Goal: Information Seeking & Learning: Learn about a topic

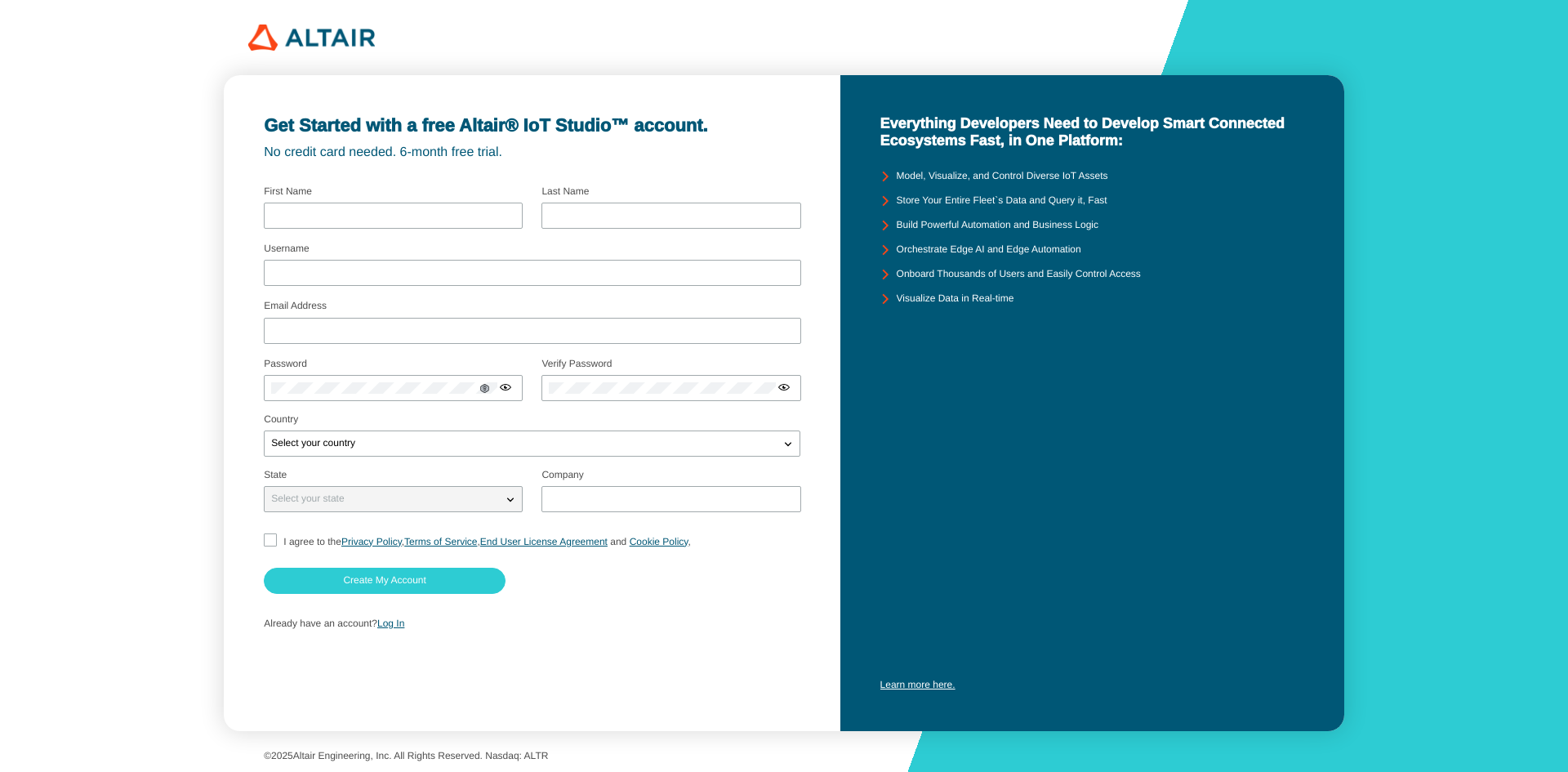
click at [397, 630] on div "Already have an account? Log In" at bounding box center [531, 624] width 536 height 31
click at [397, 626] on link "Log In" at bounding box center [391, 623] width 27 height 12
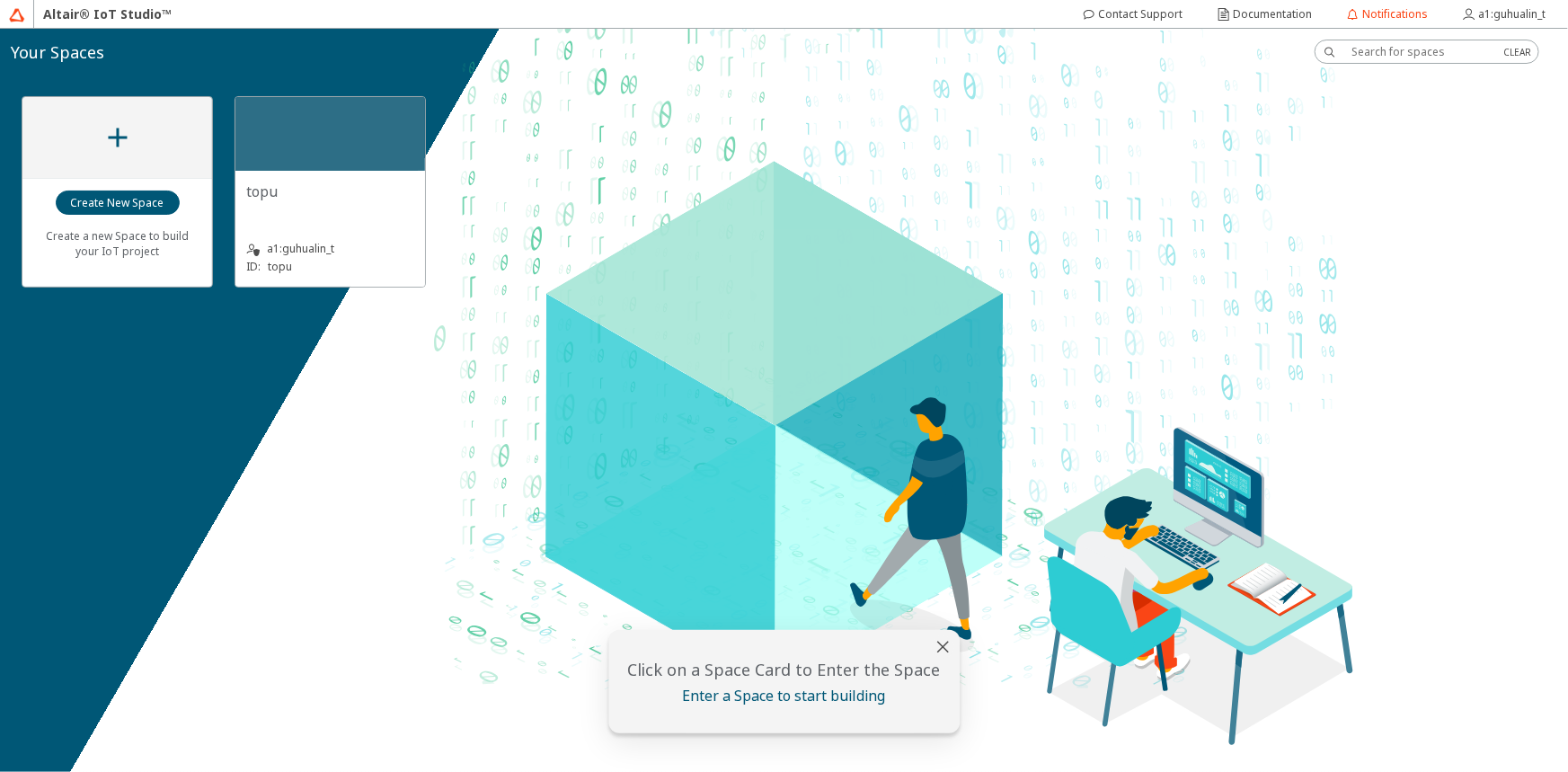
click at [368, 189] on div "topu" at bounding box center [330, 192] width 168 height 20
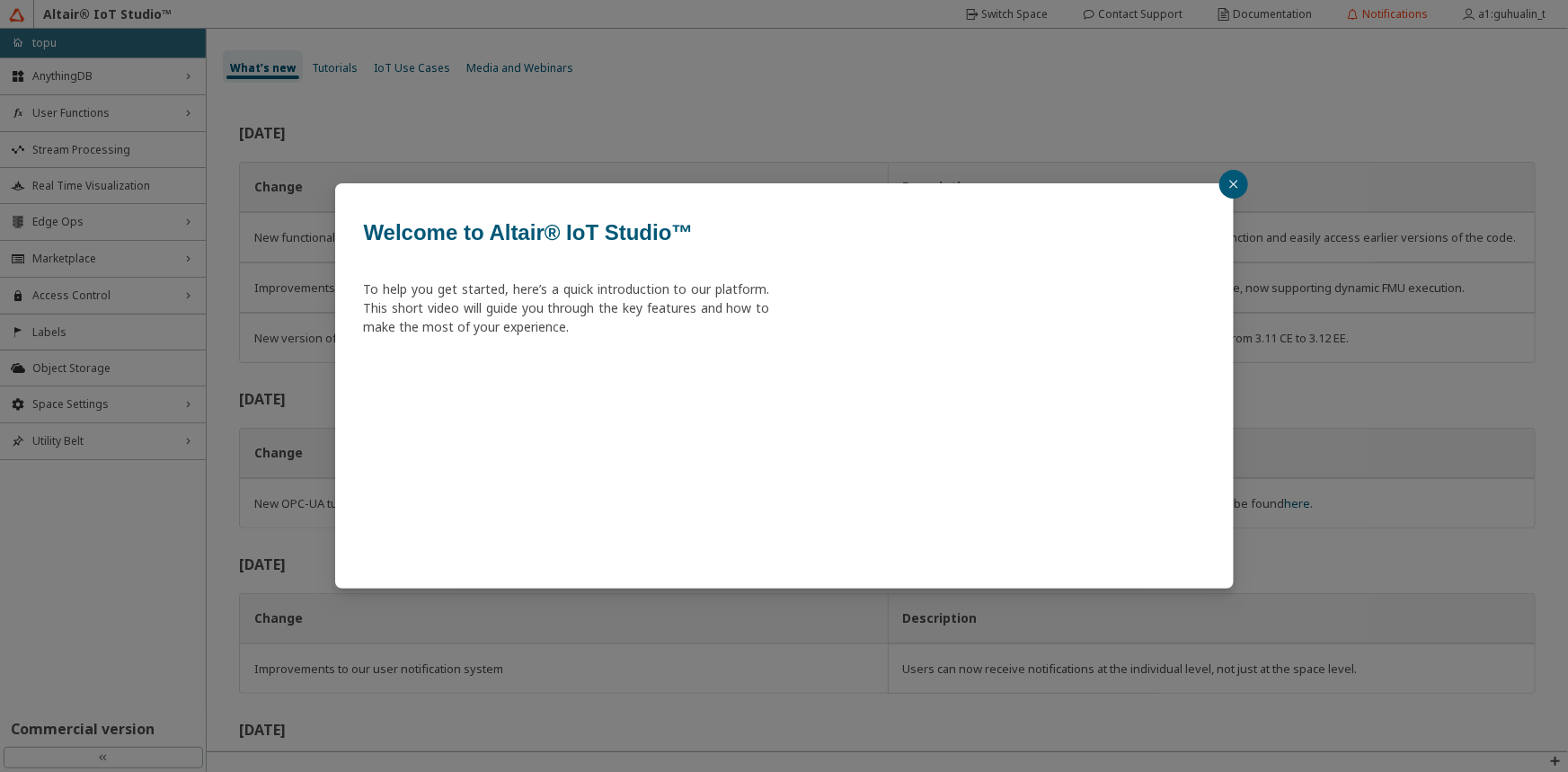
click at [1236, 181] on icon "close" at bounding box center [1233, 184] width 8 height 8
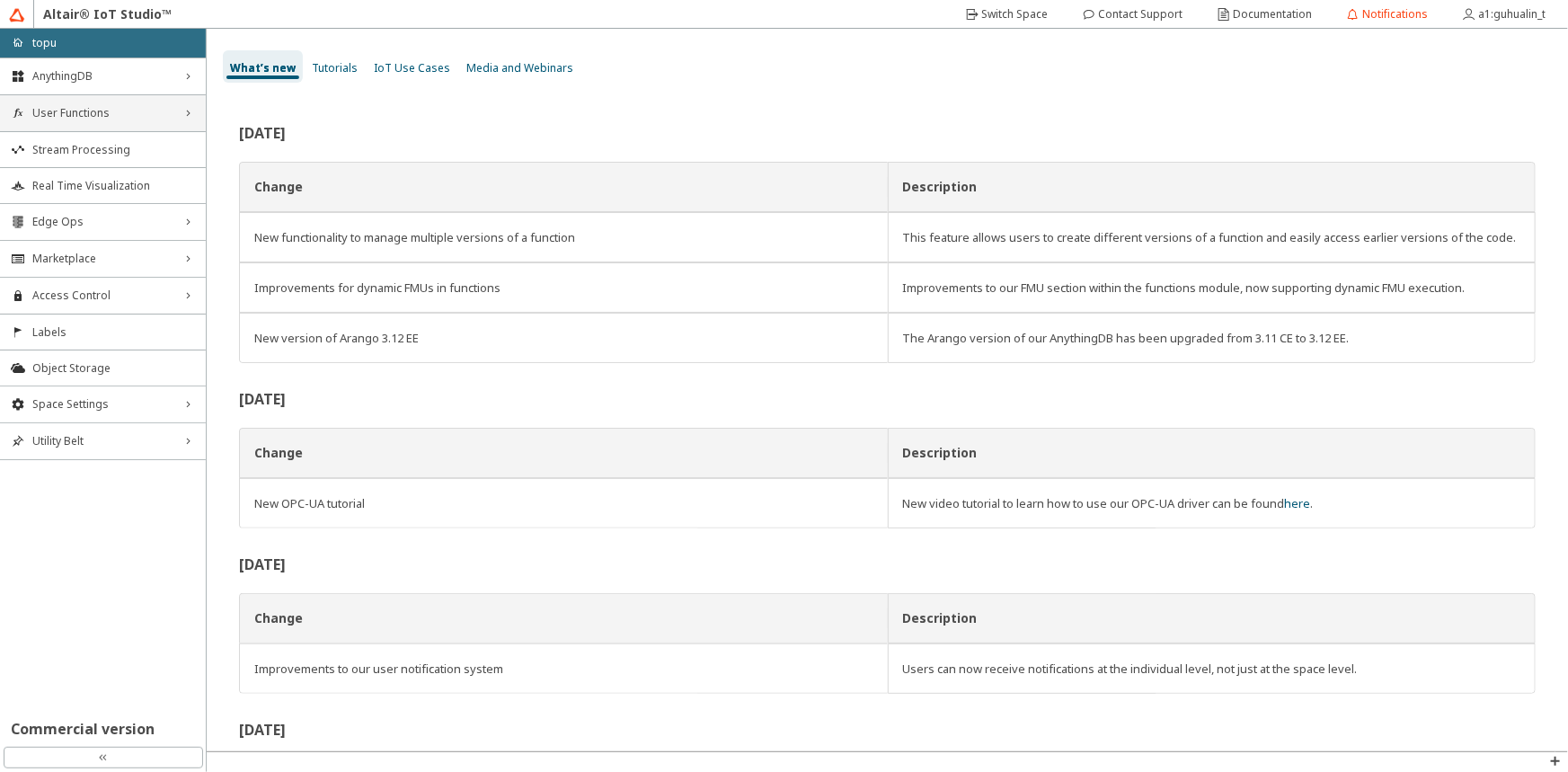
click at [116, 118] on span "User Functions" at bounding box center [103, 113] width 141 height 15
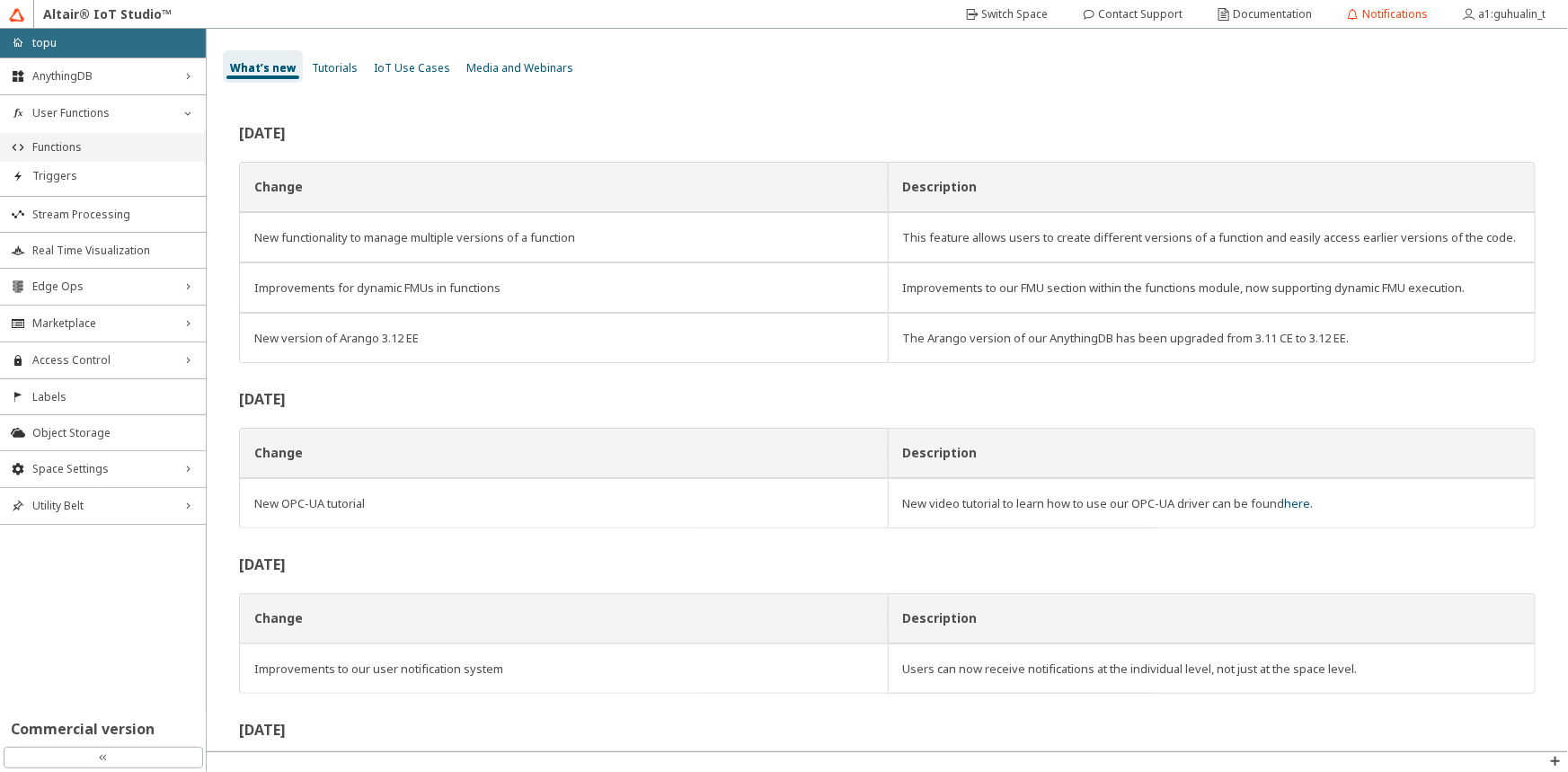
click at [100, 142] on span "Functions" at bounding box center [114, 147] width 163 height 15
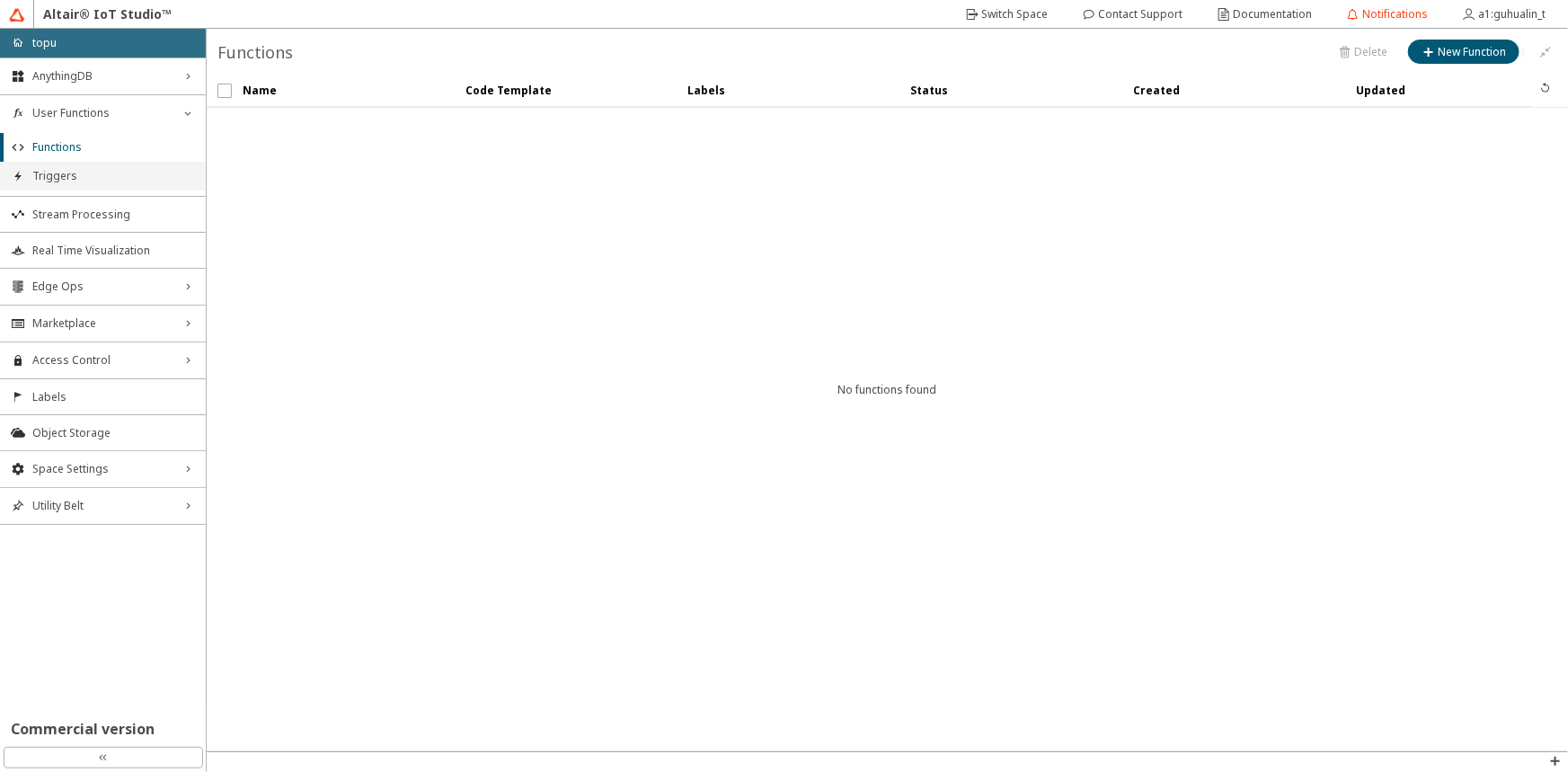
click at [107, 167] on li "Triggers" at bounding box center [102, 176] width 205 height 28
click at [111, 142] on span "Functions" at bounding box center [114, 147] width 163 height 15
click at [80, 249] on span "Real Time Visualization" at bounding box center [114, 250] width 163 height 15
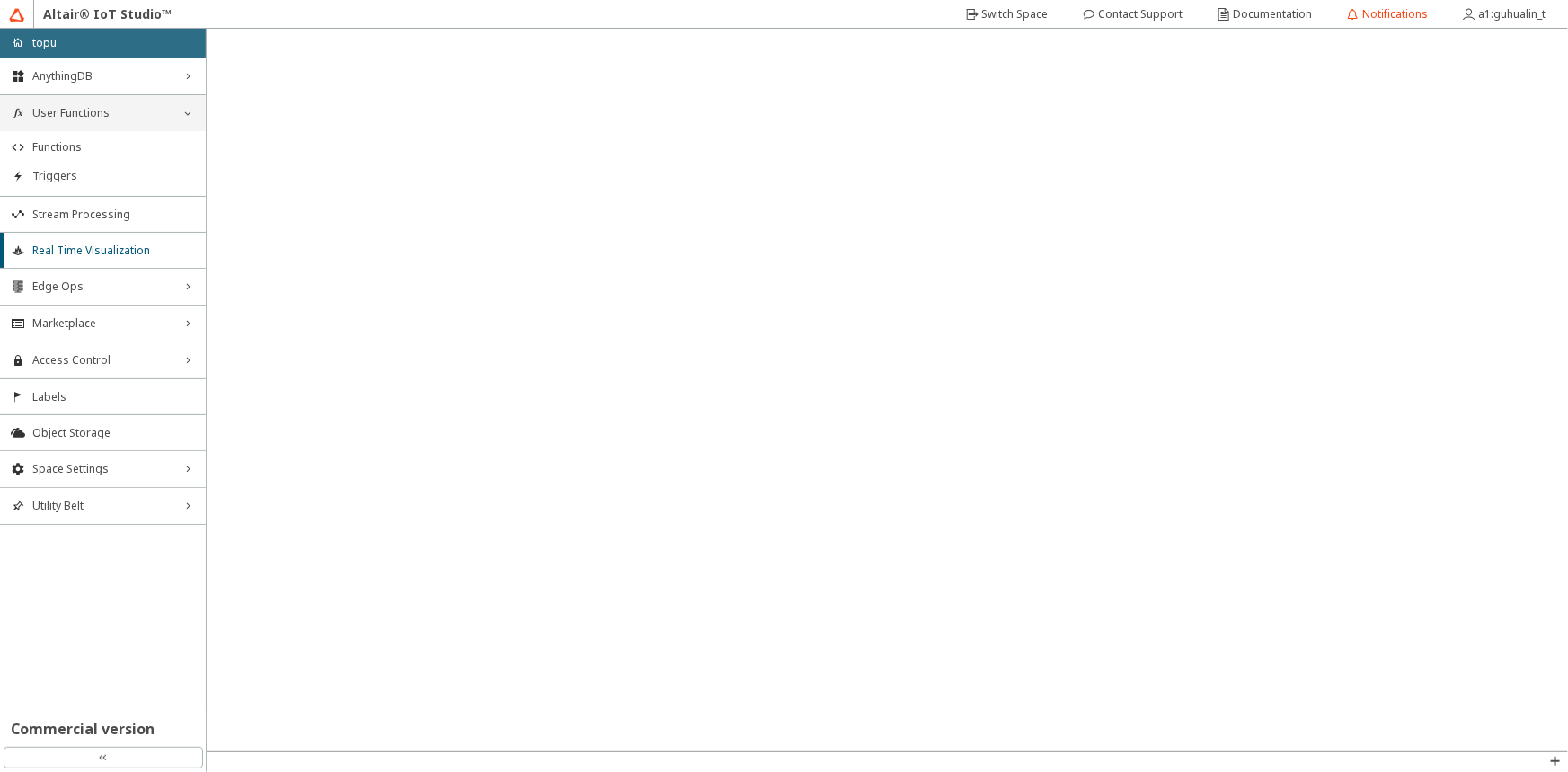
click at [59, 115] on span "User Functions" at bounding box center [103, 113] width 141 height 15
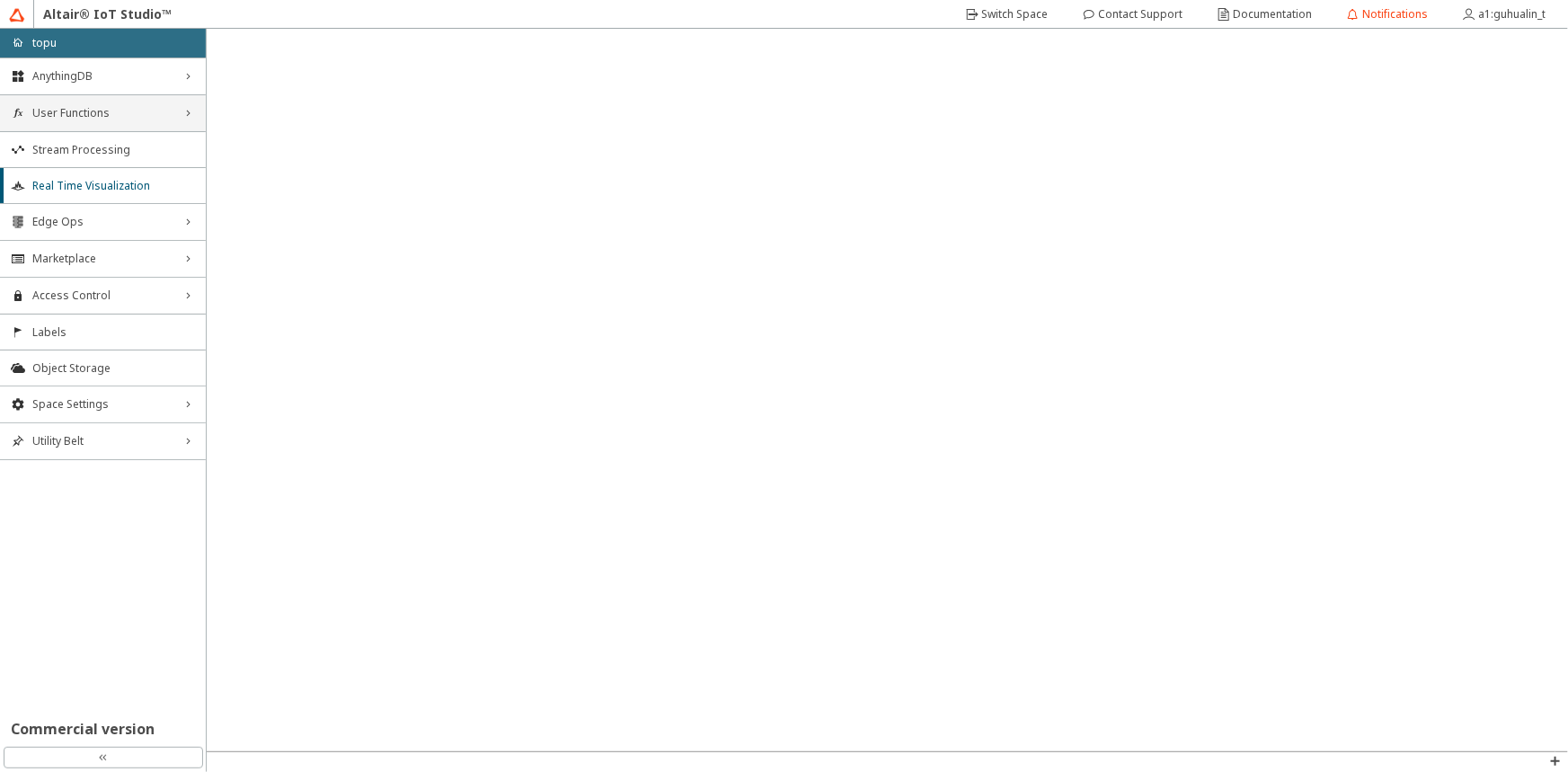
click at [61, 117] on span "User Functions" at bounding box center [103, 113] width 141 height 15
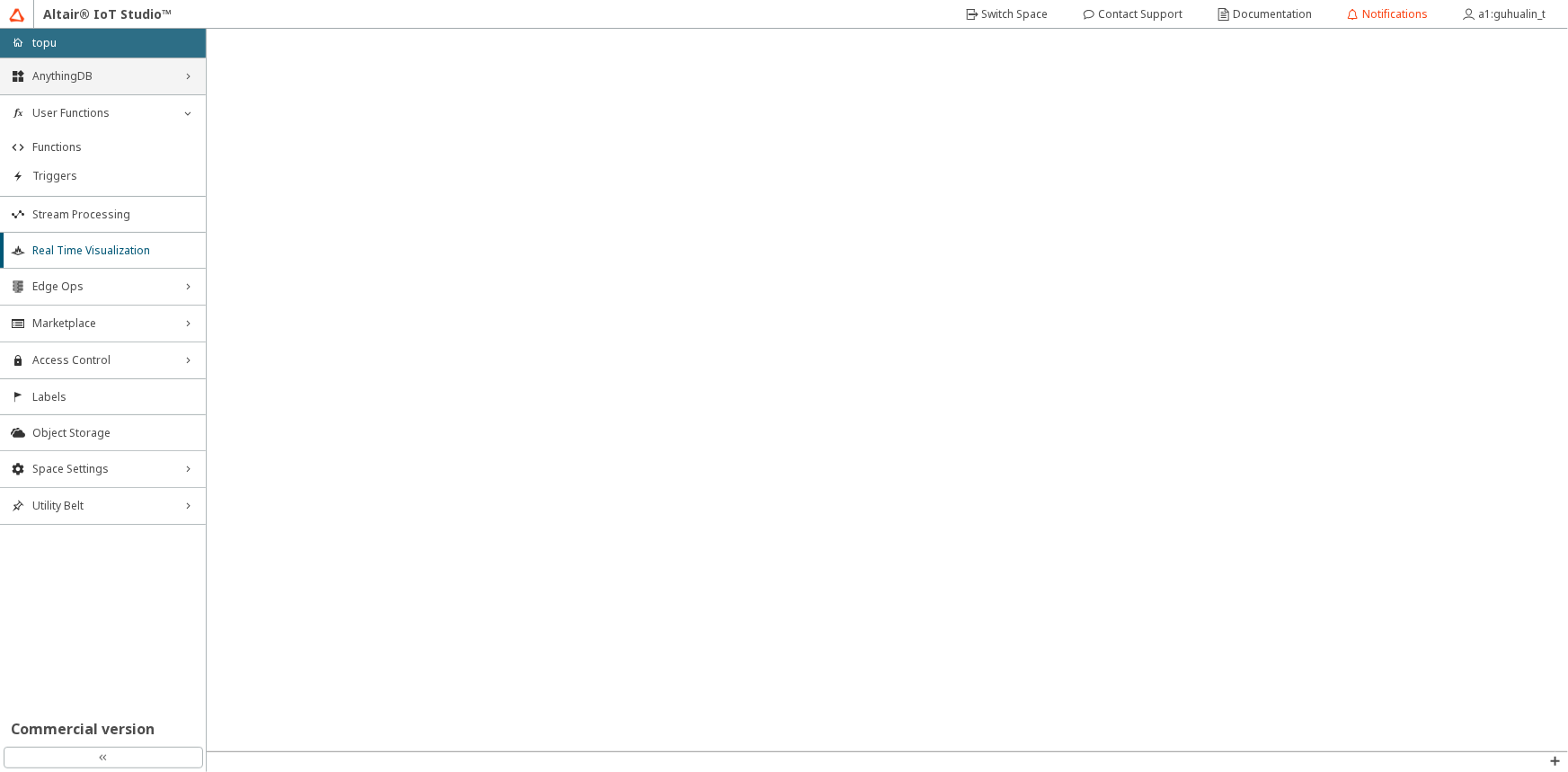
click at [79, 71] on span "AnythingDB" at bounding box center [103, 76] width 141 height 15
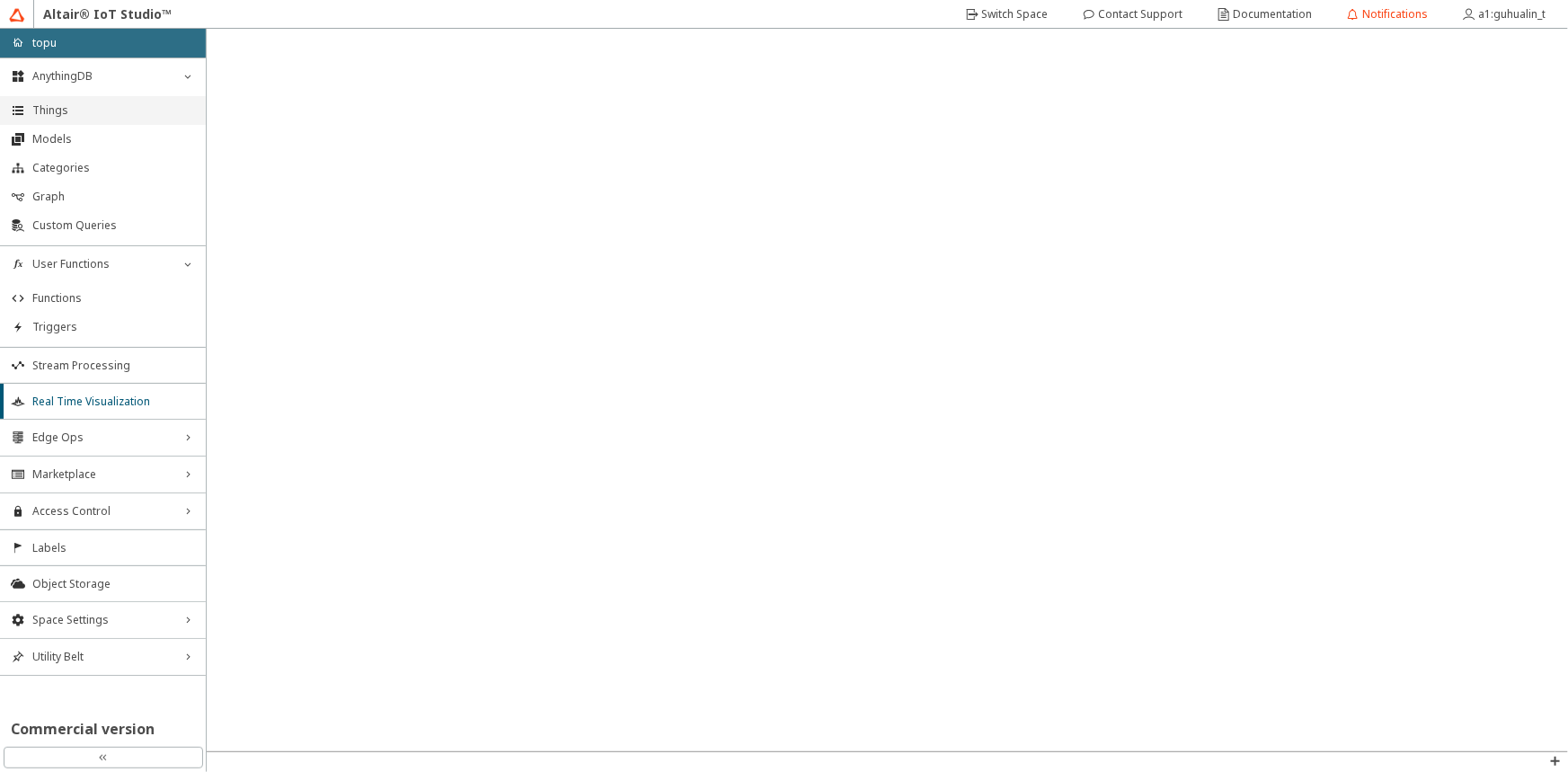
click at [72, 116] on span "Things" at bounding box center [114, 110] width 163 height 15
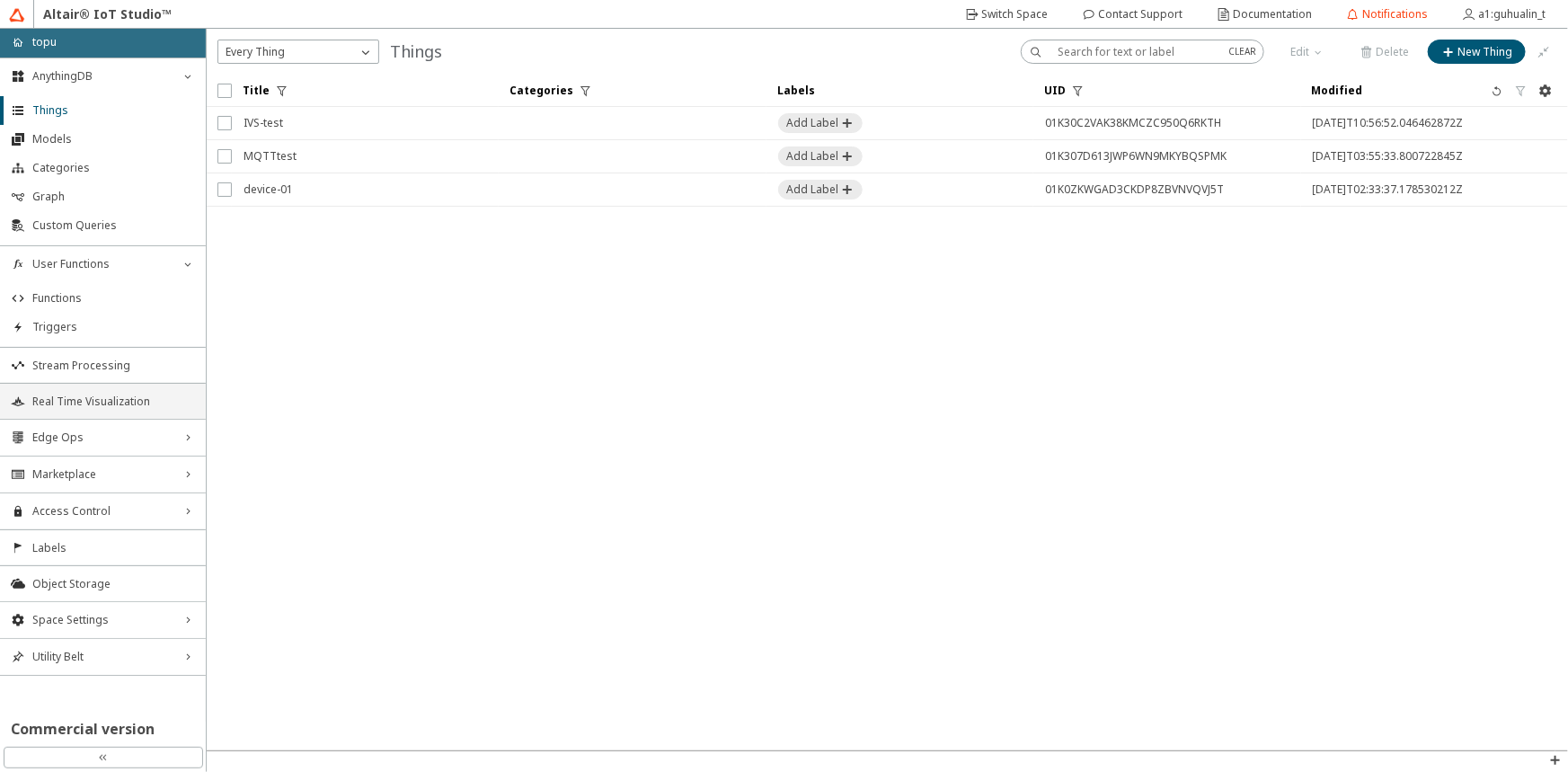
click at [117, 385] on li "Real Time Visualization" at bounding box center [102, 401] width 205 height 36
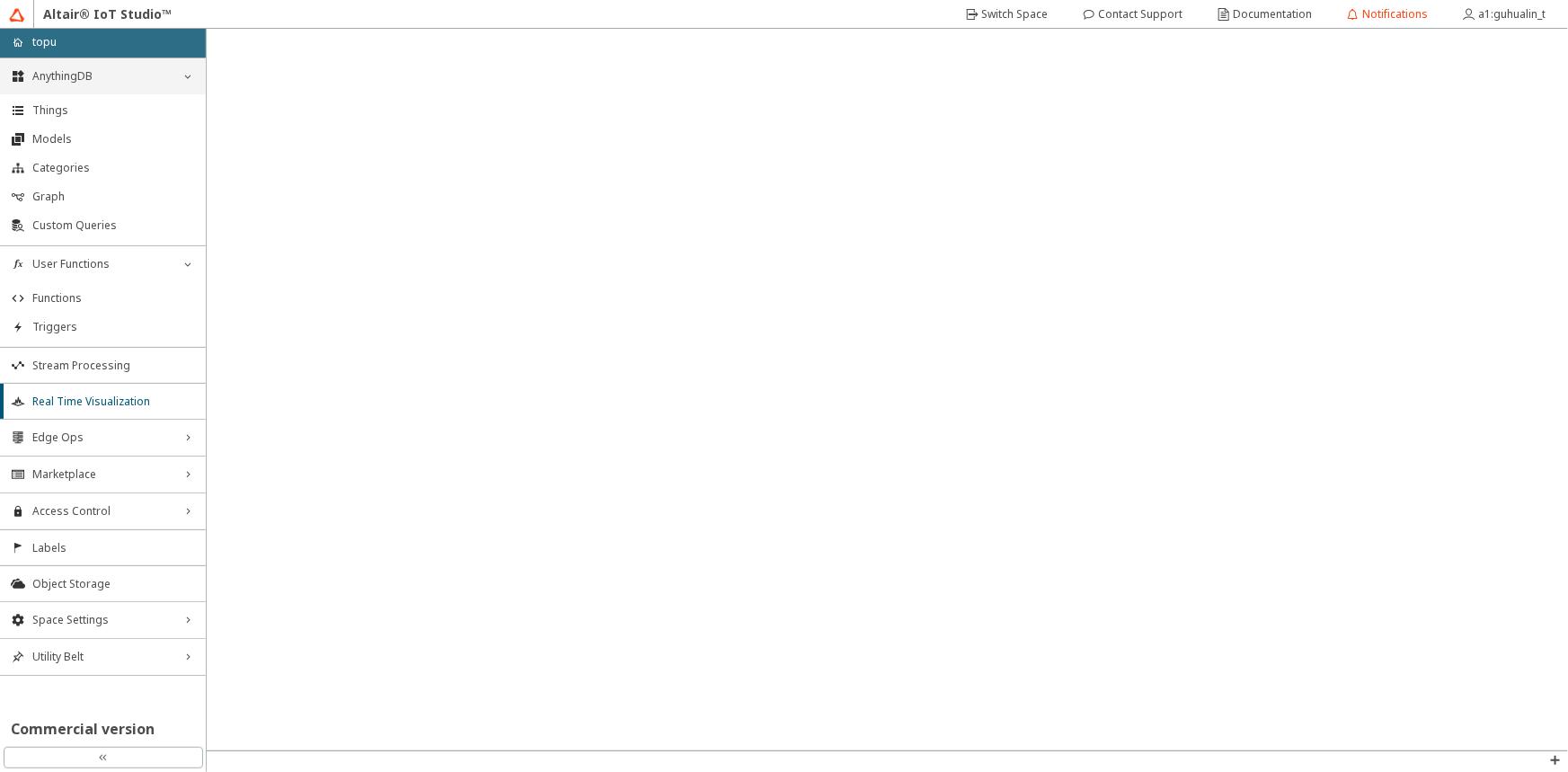
click at [100, 89] on div "AnythingDB down_chevron" at bounding box center [102, 76] width 205 height 36
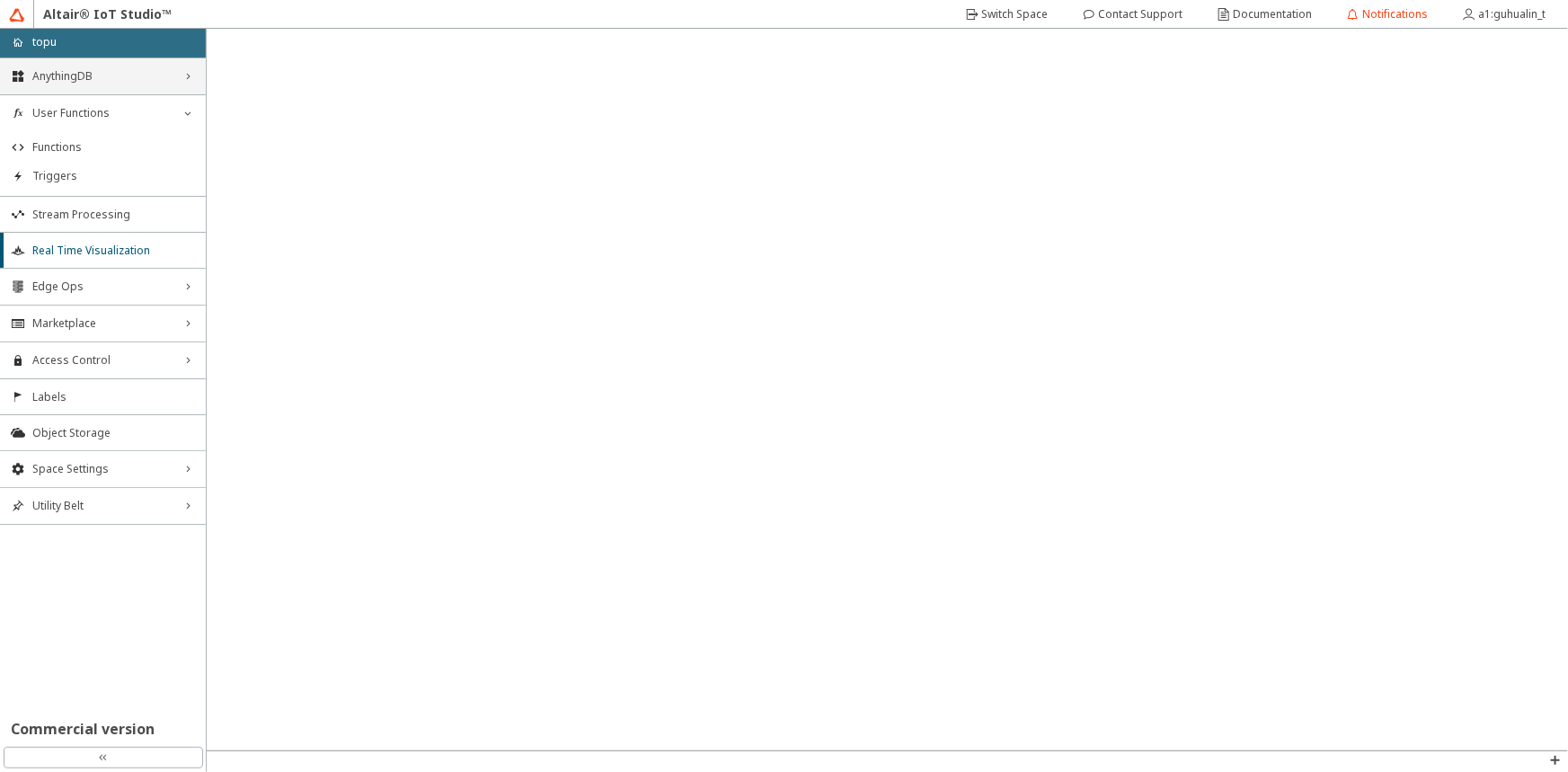
click at [100, 89] on div "AnythingDB right_chevron" at bounding box center [102, 76] width 205 height 36
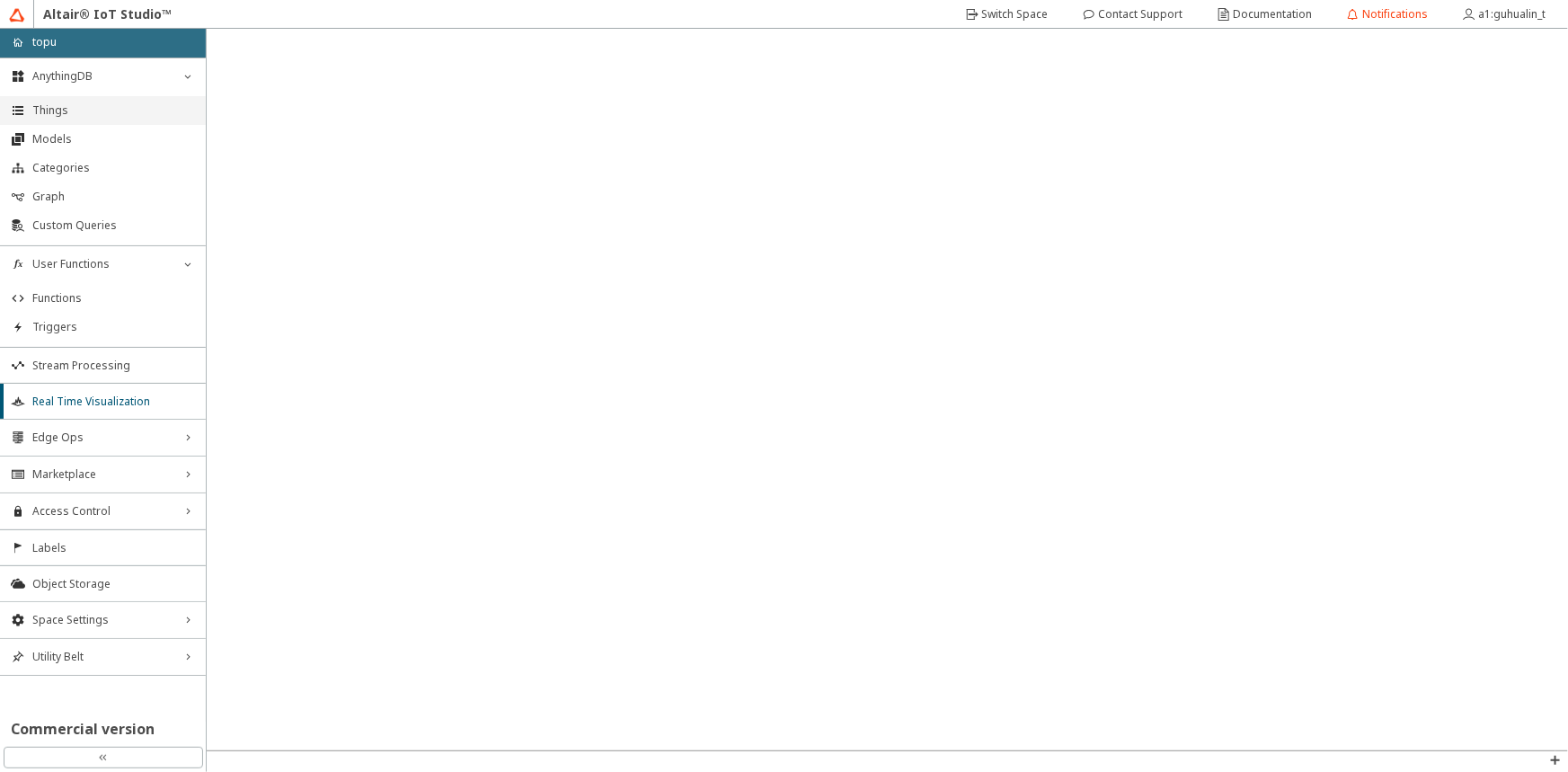
click at [89, 107] on span "Things" at bounding box center [114, 110] width 163 height 15
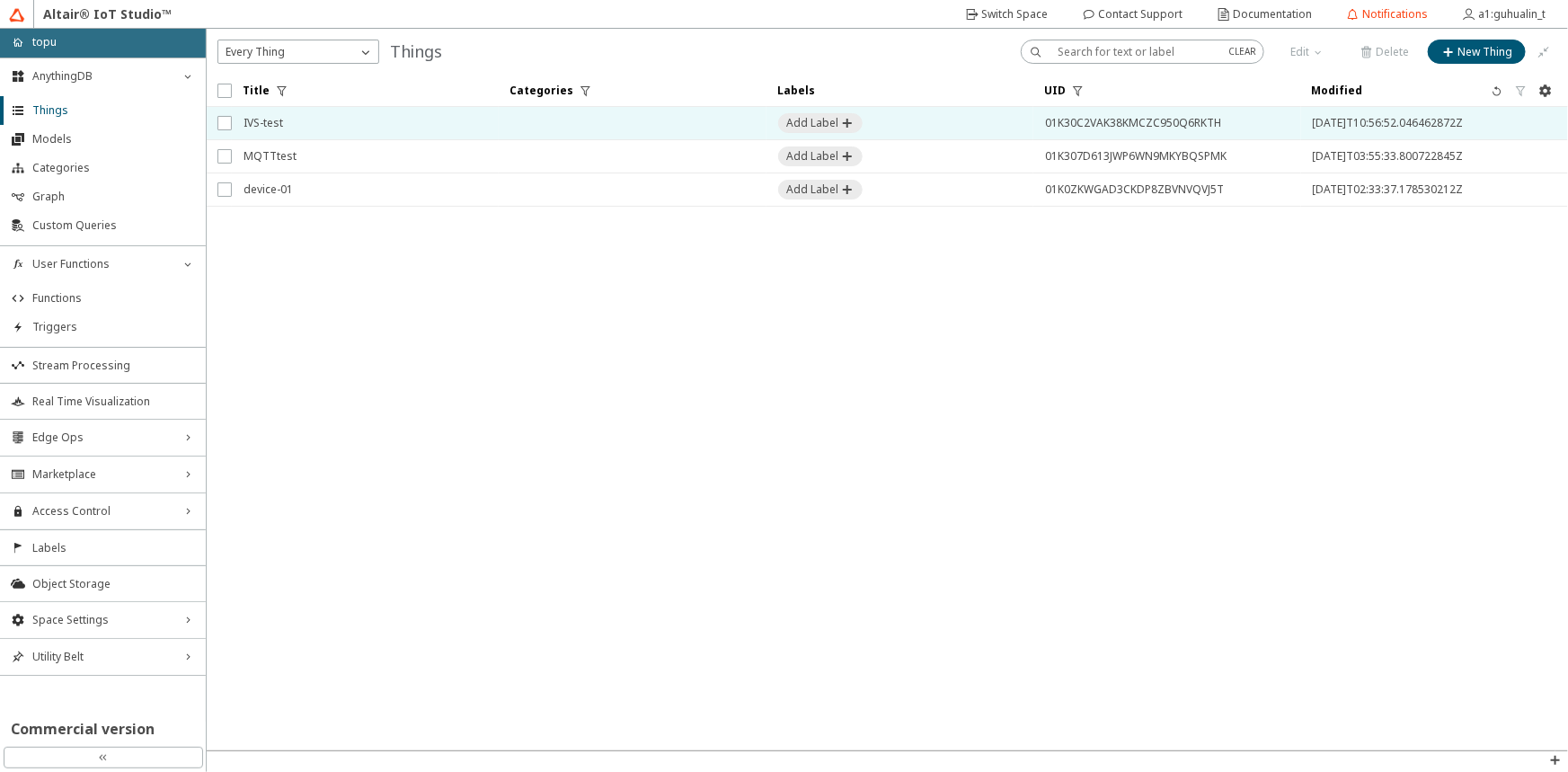
click at [578, 131] on td at bounding box center [633, 124] width 267 height 33
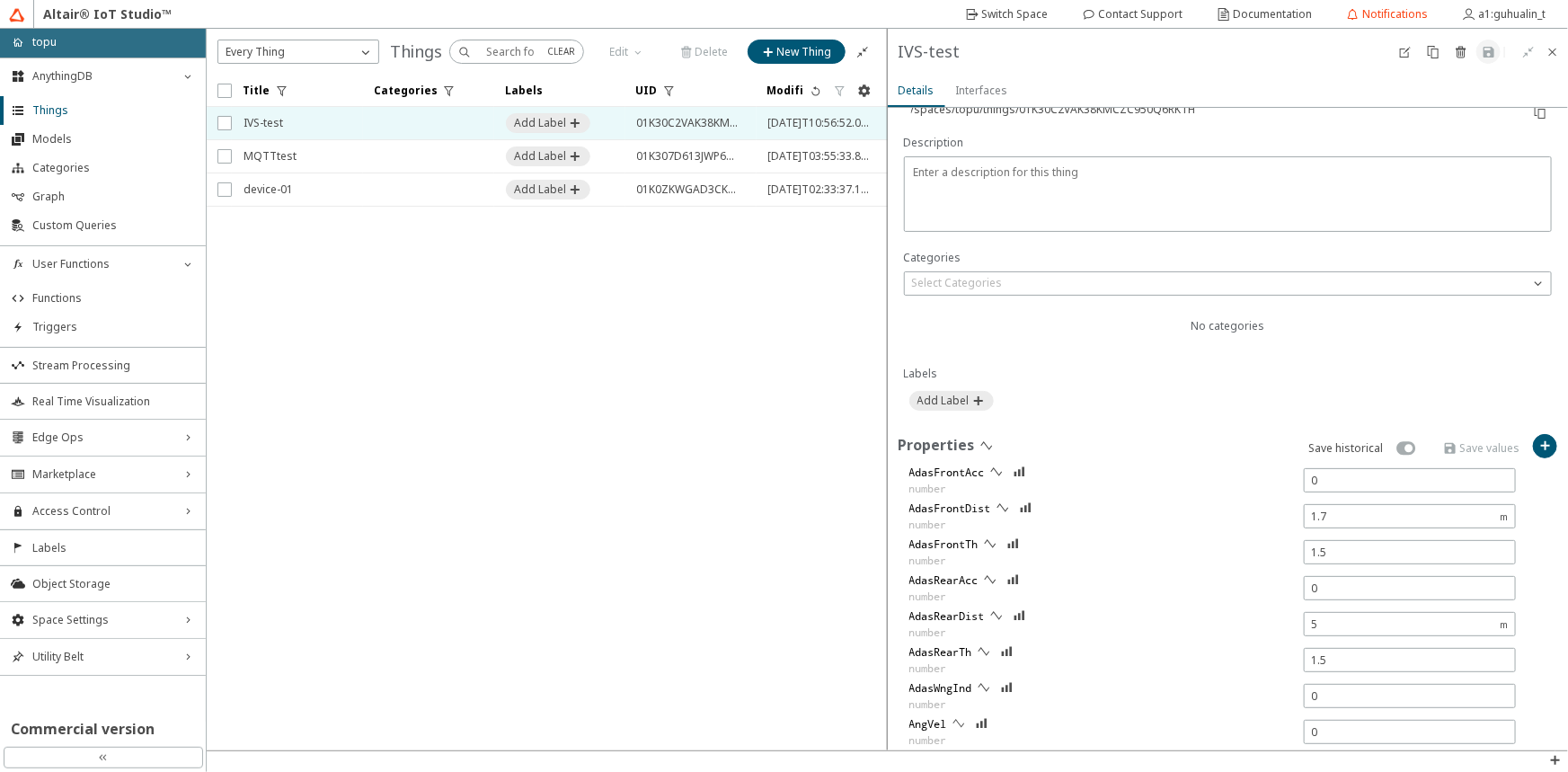
scroll to position [326, 0]
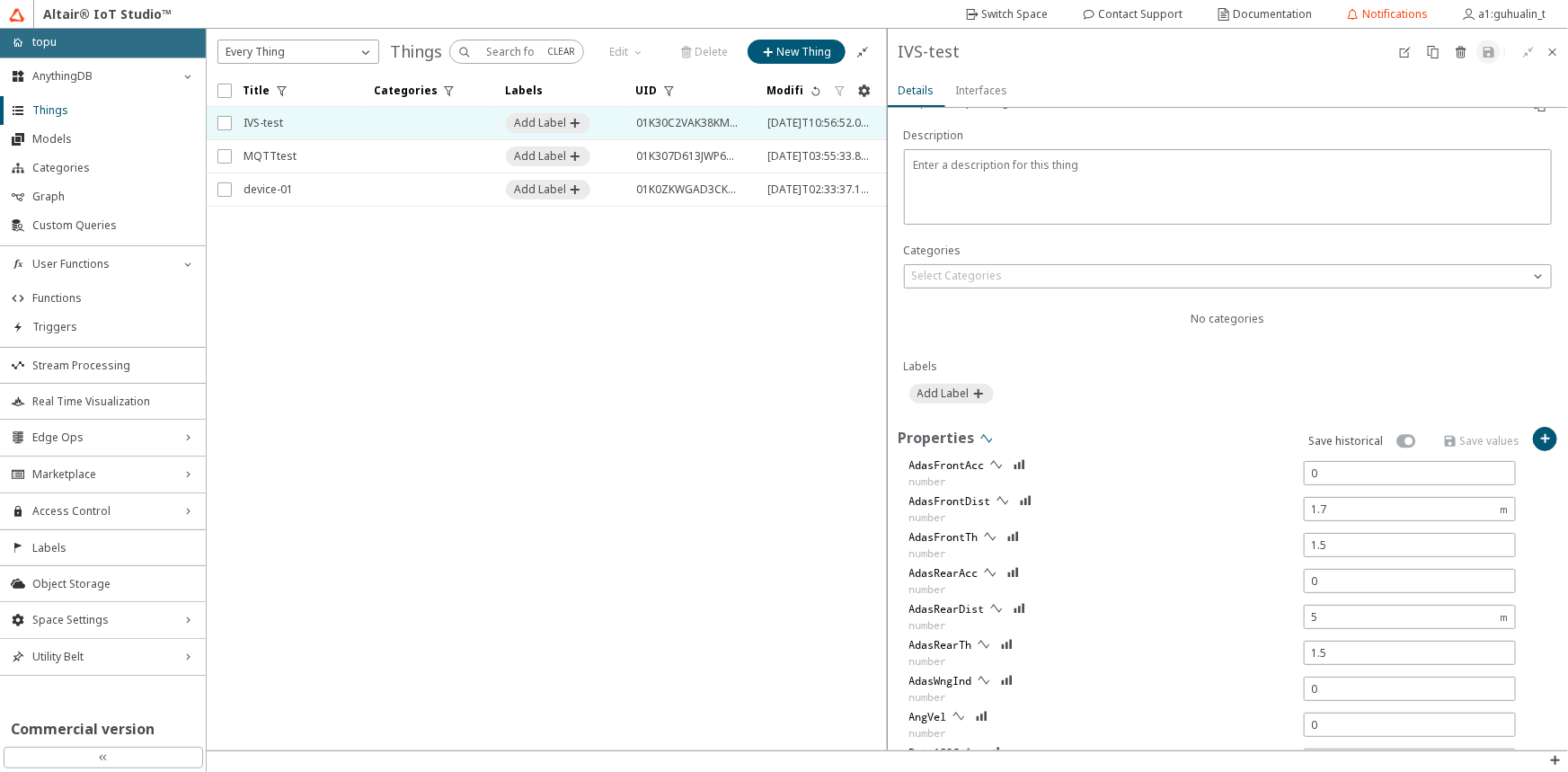
click at [983, 432] on iron-icon at bounding box center [986, 438] width 15 height 15
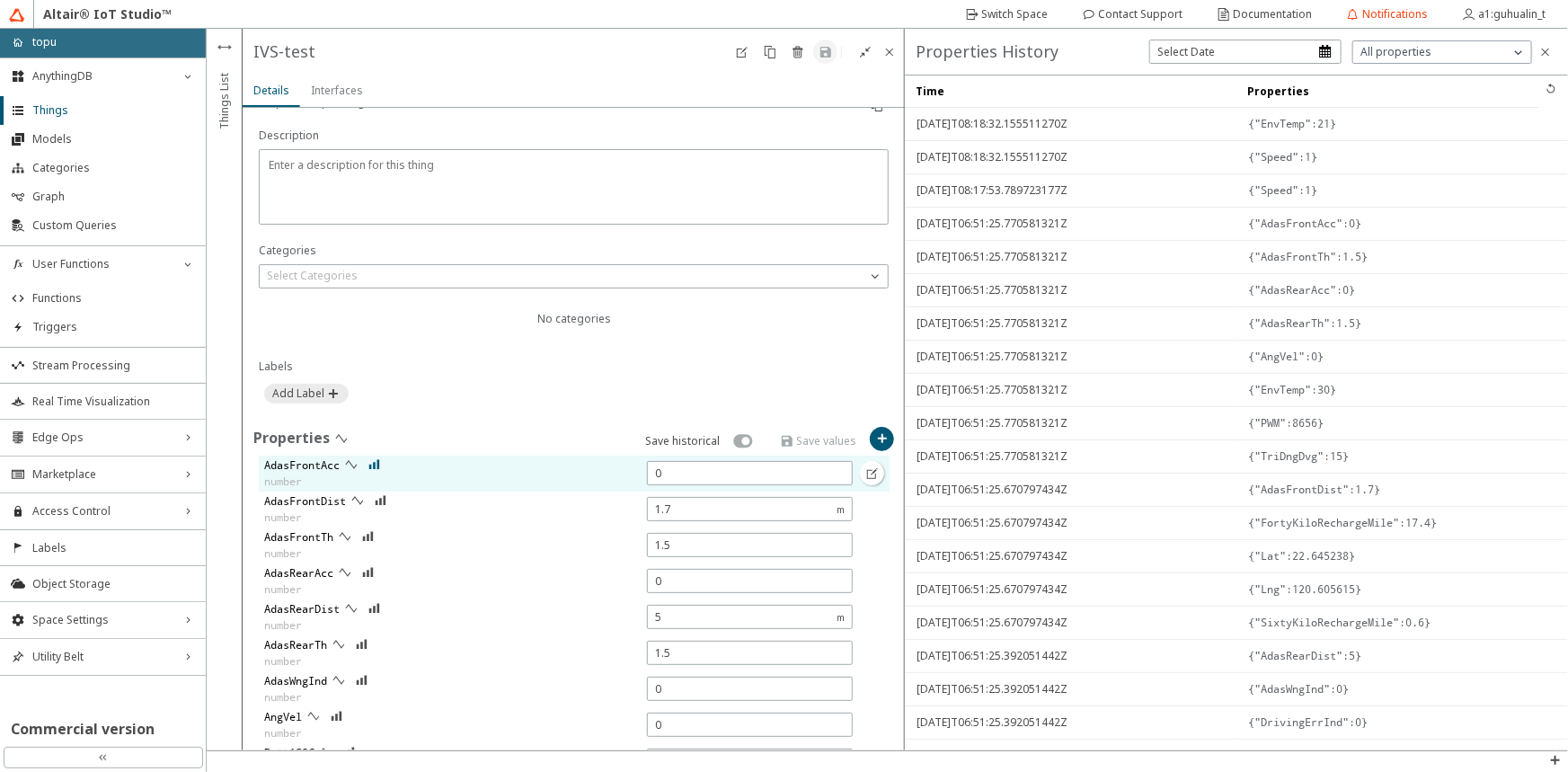
click at [373, 462] on iron-icon at bounding box center [374, 465] width 13 height 15
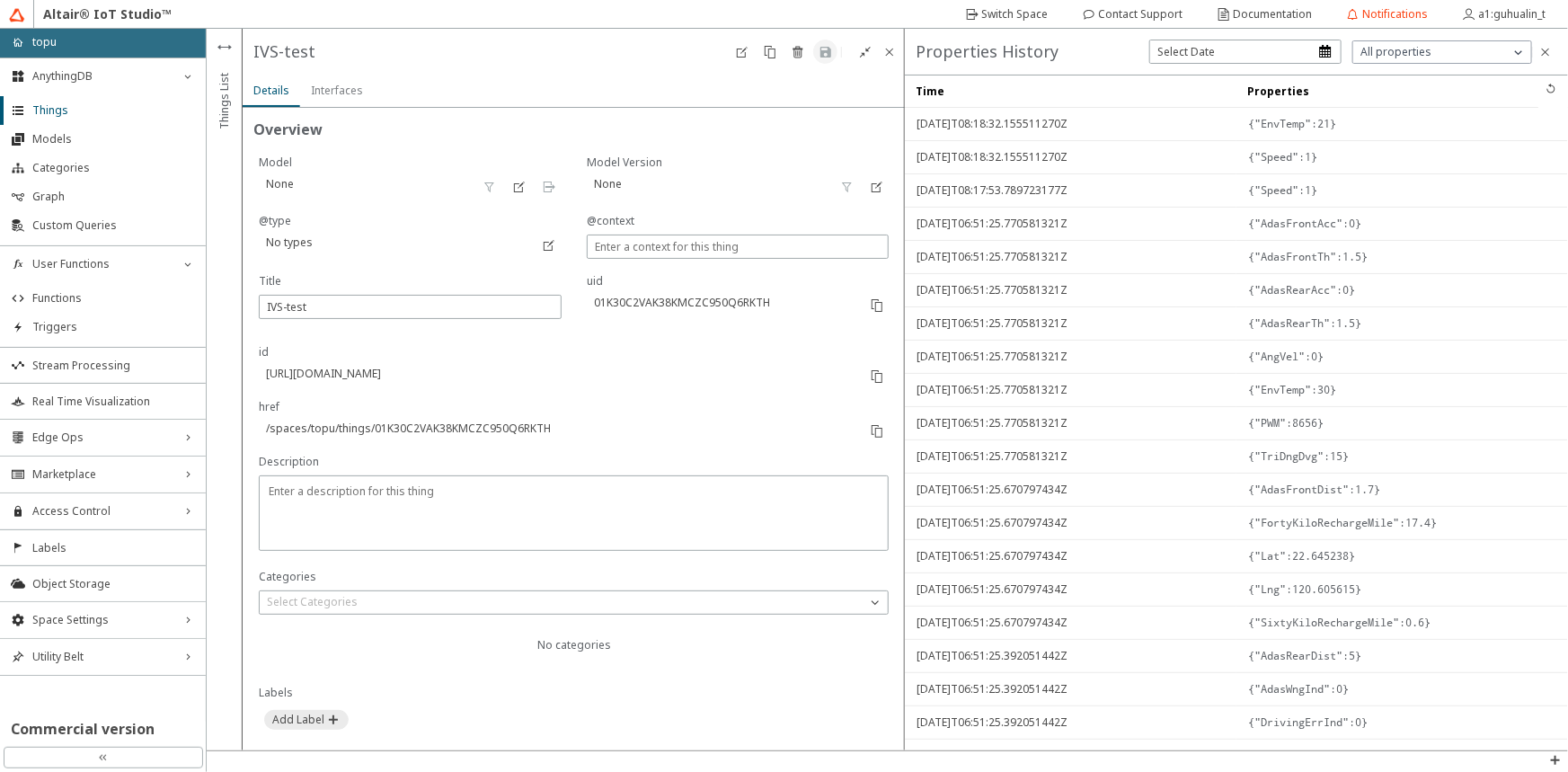
click at [335, 102] on div "Interfaces" at bounding box center [337, 90] width 52 height 32
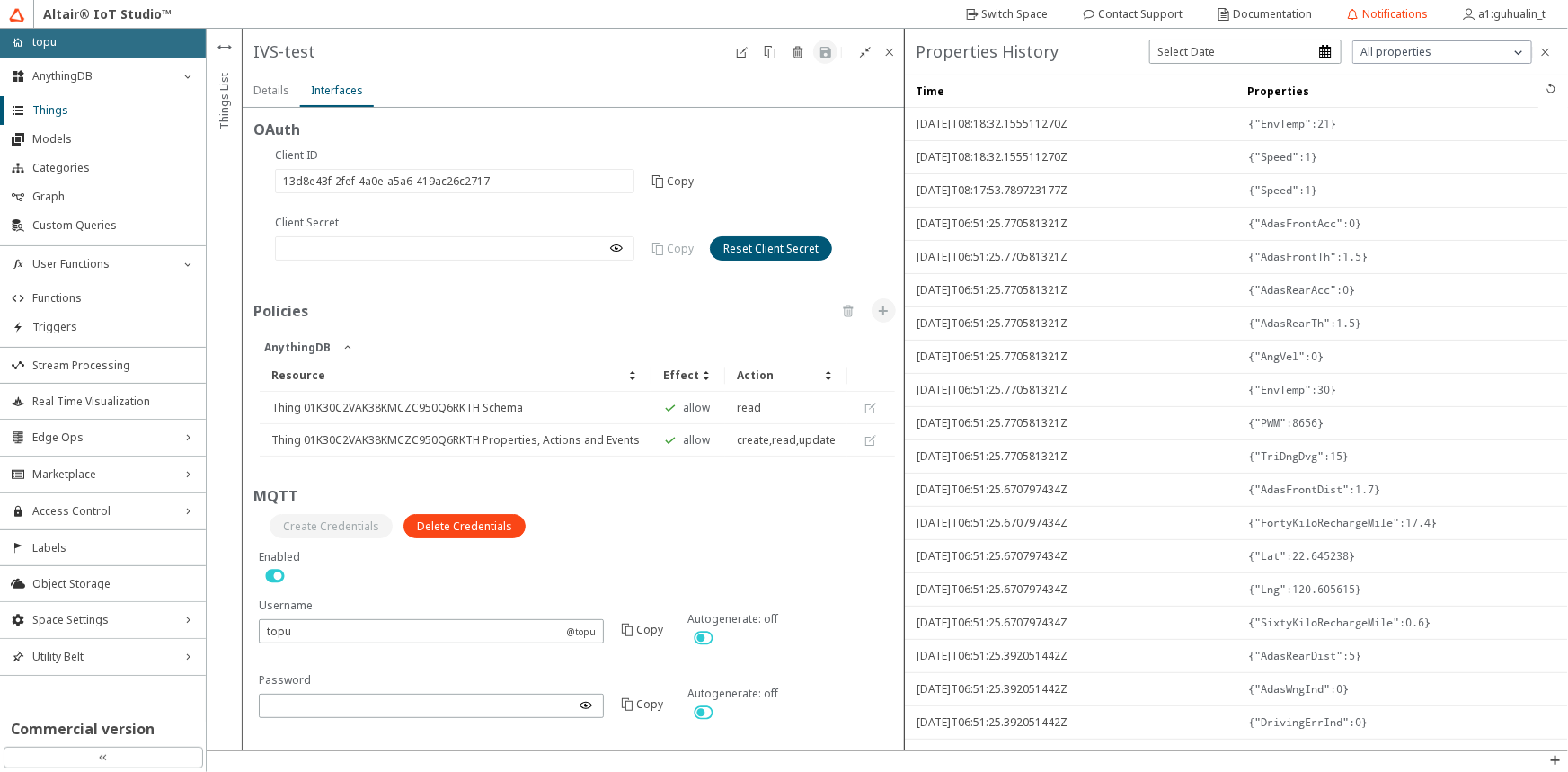
click at [272, 103] on div "Details" at bounding box center [271, 90] width 36 height 32
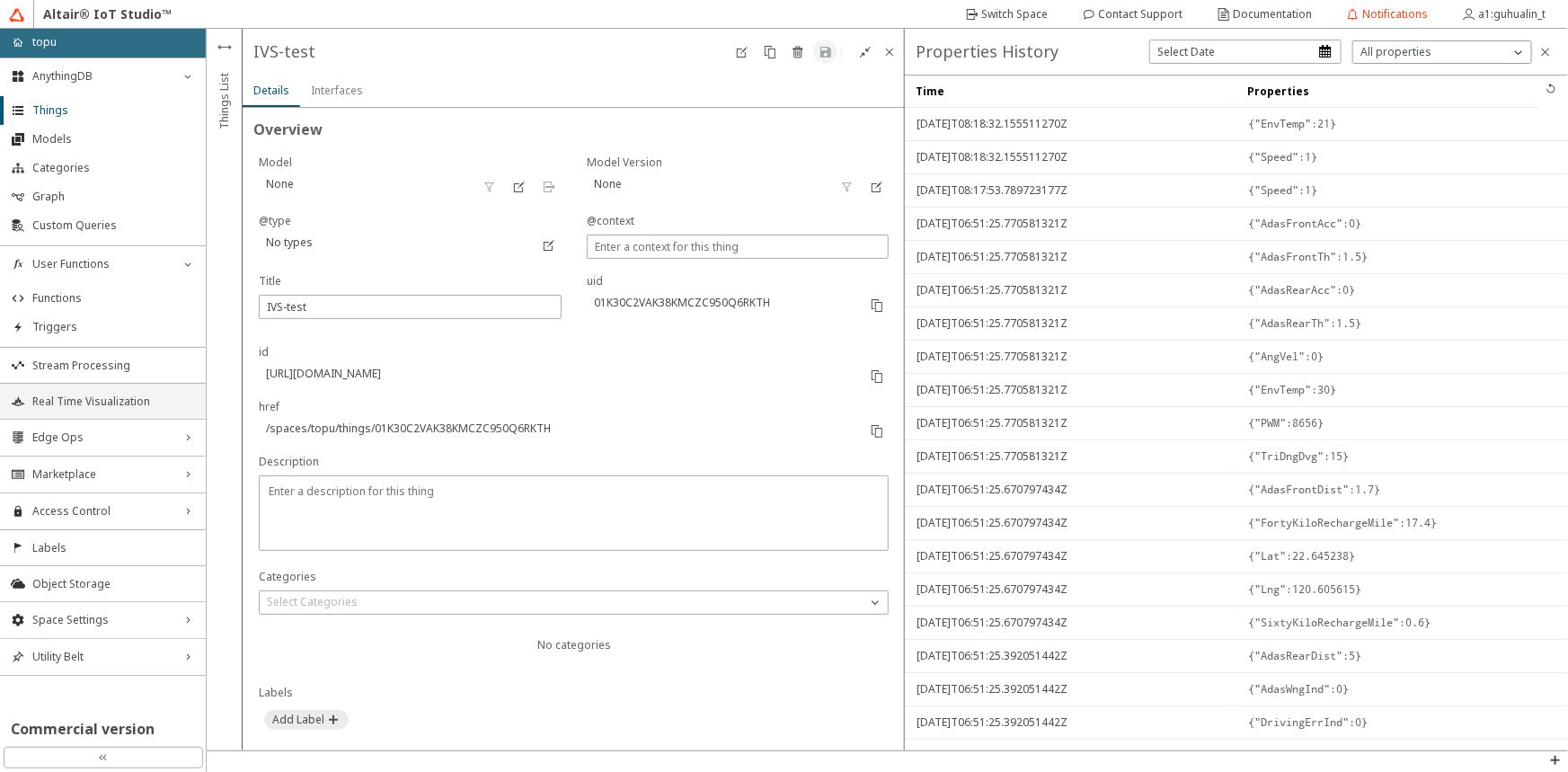
click at [132, 398] on span "Real Time Visualization" at bounding box center [114, 402] width 163 height 15
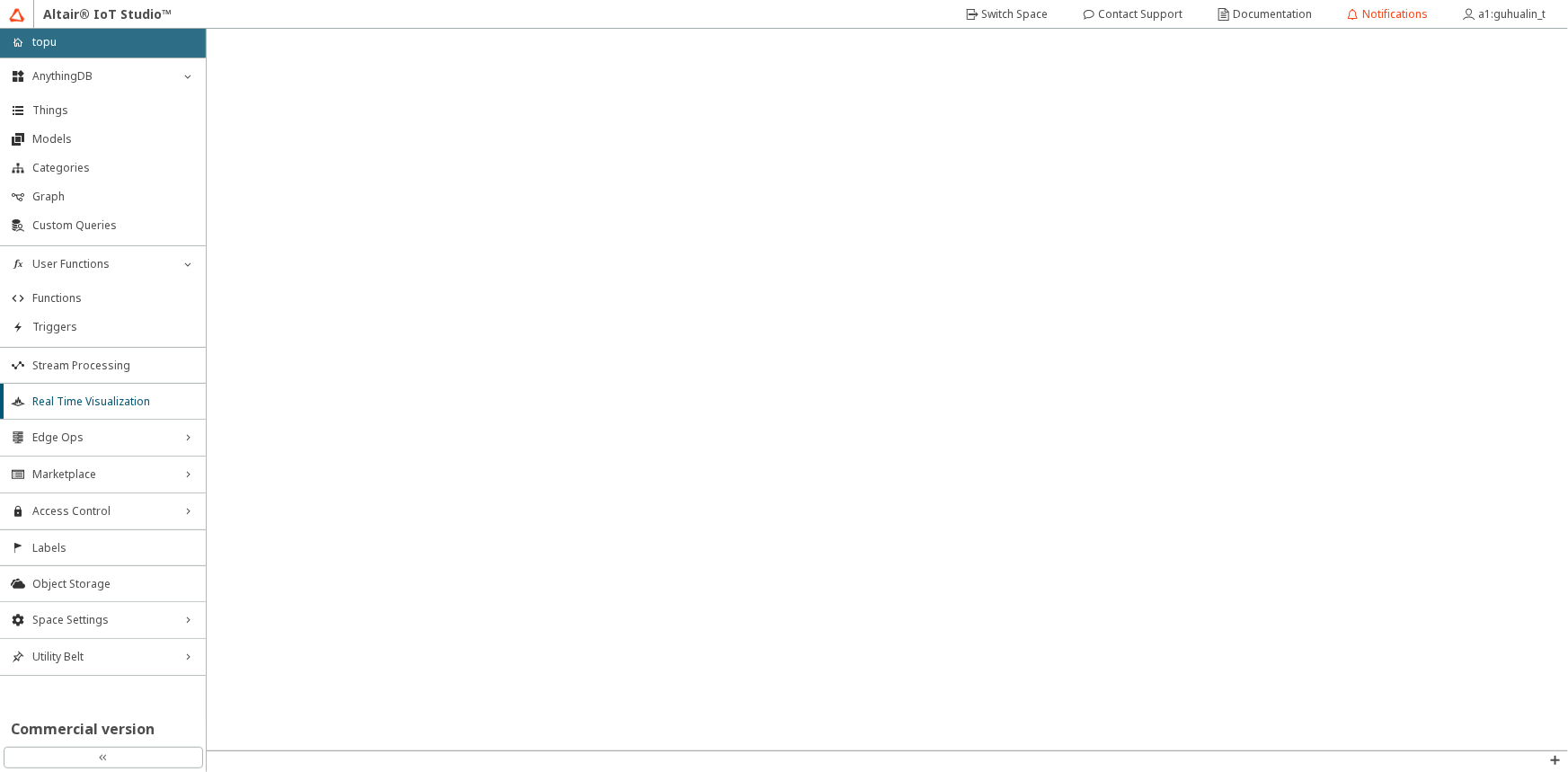
click at [63, 44] on div "home topu" at bounding box center [102, 42] width 205 height 28
